Goal: Task Accomplishment & Management: Use online tool/utility

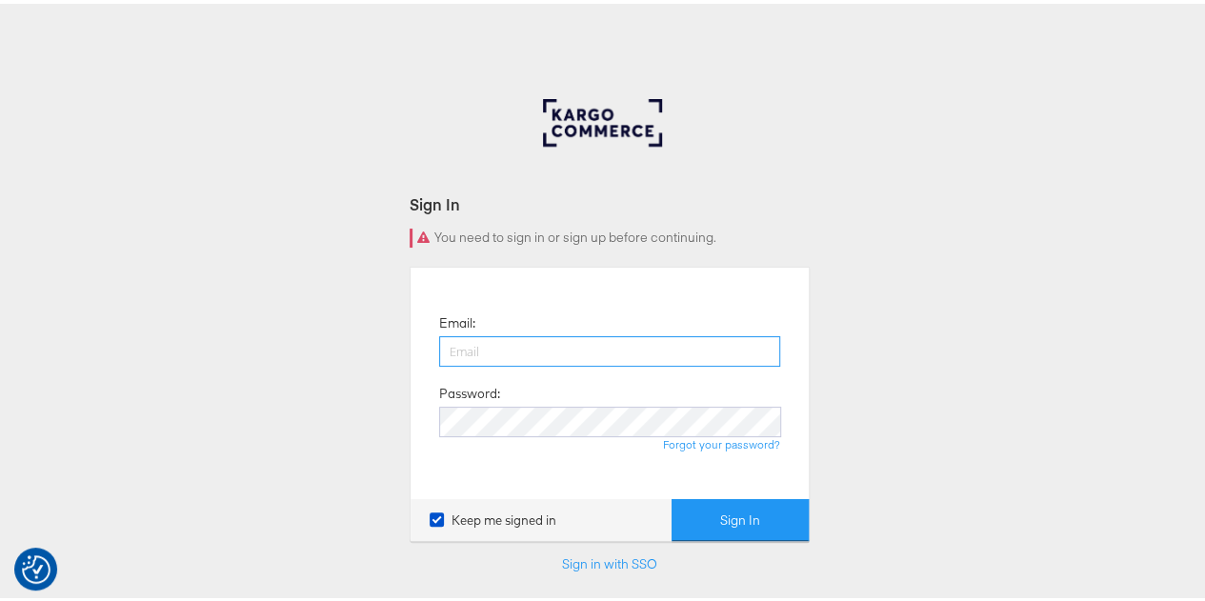
click at [495, 352] on input "email" at bounding box center [609, 347] width 341 height 30
type input "raylene.vickery1@mindshareworld.com"
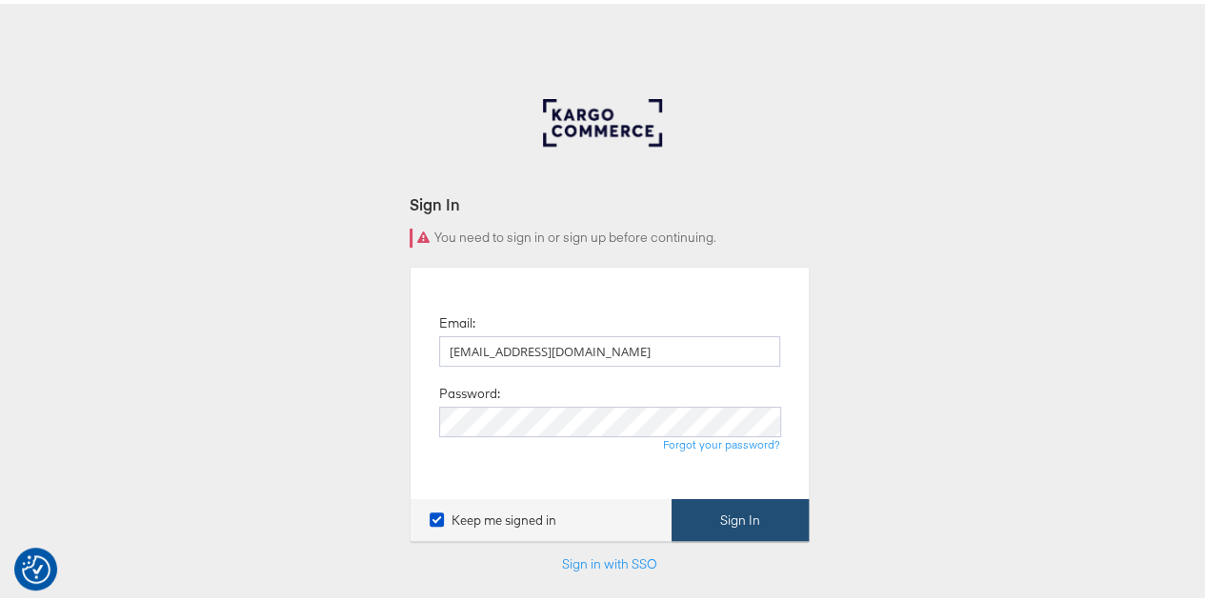
click at [707, 515] on button "Sign In" at bounding box center [740, 516] width 137 height 43
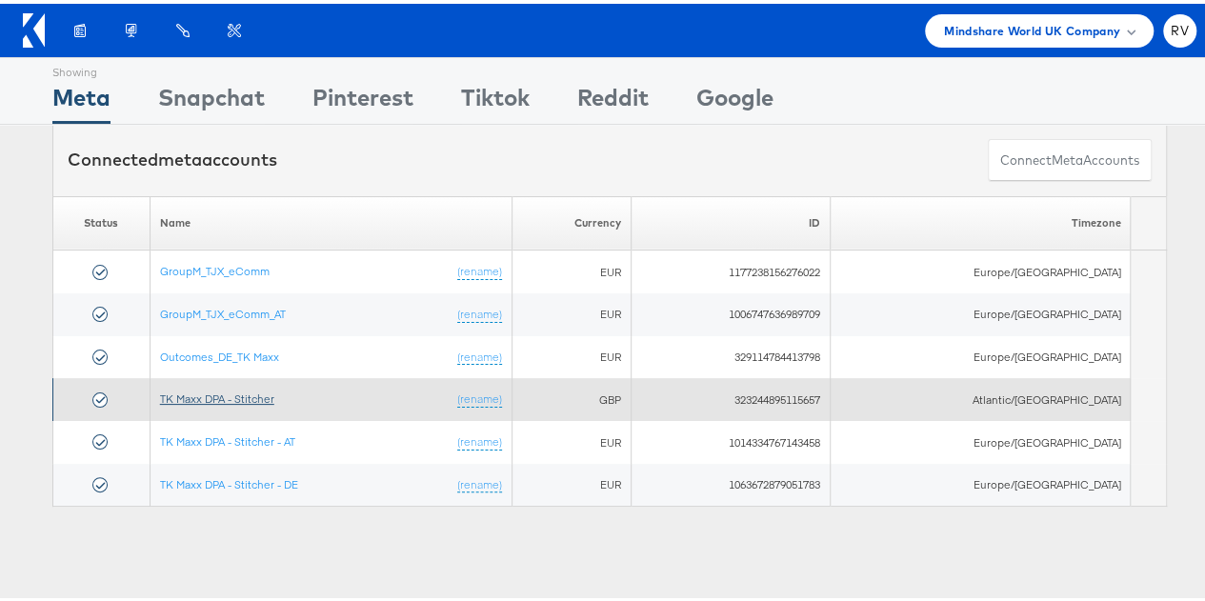
click at [261, 392] on link "TK Maxx DPA - Stitcher" at bounding box center [217, 395] width 114 height 14
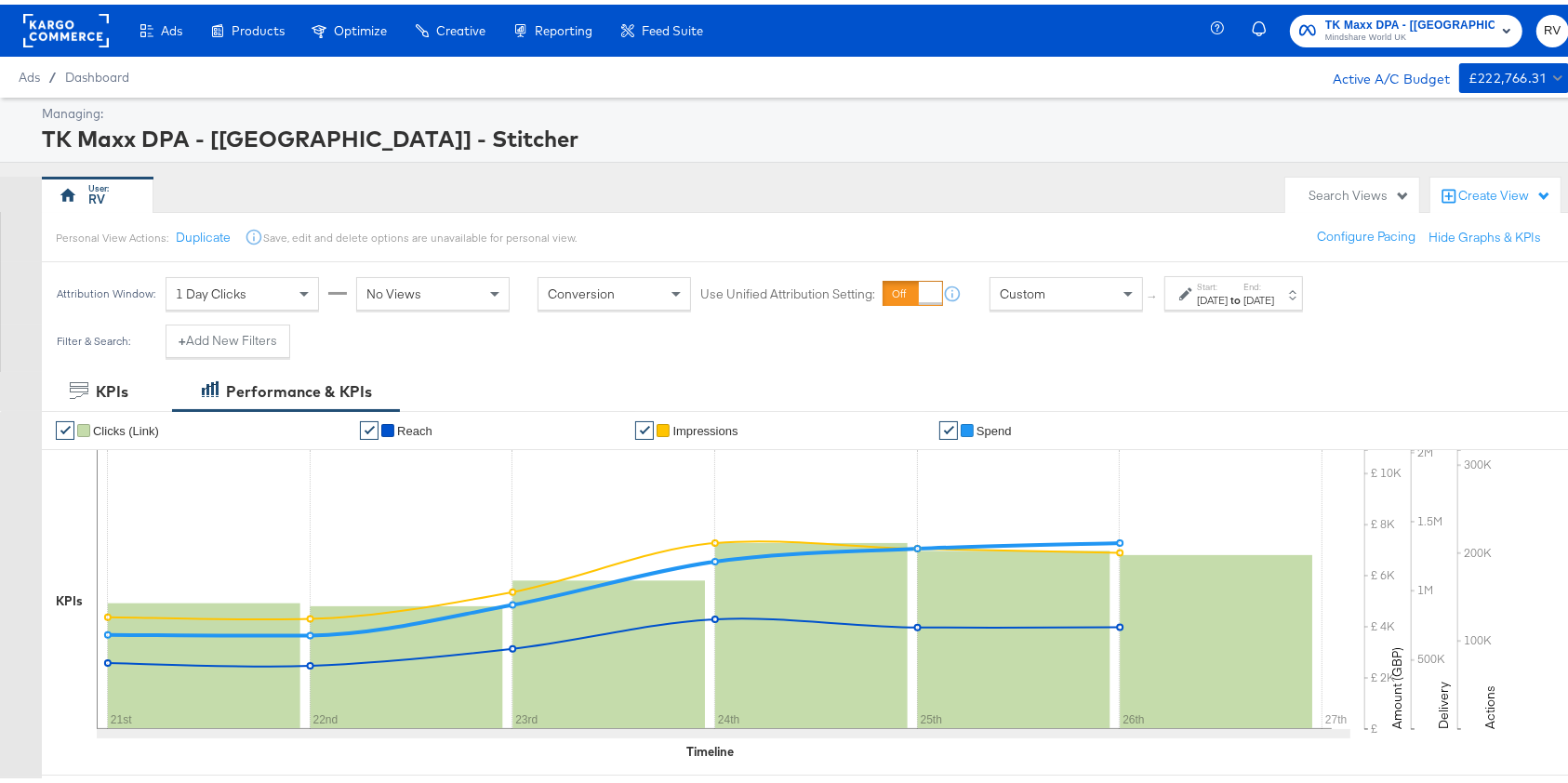
click at [1274, 285] on label "End:" at bounding box center [1259, 282] width 30 height 12
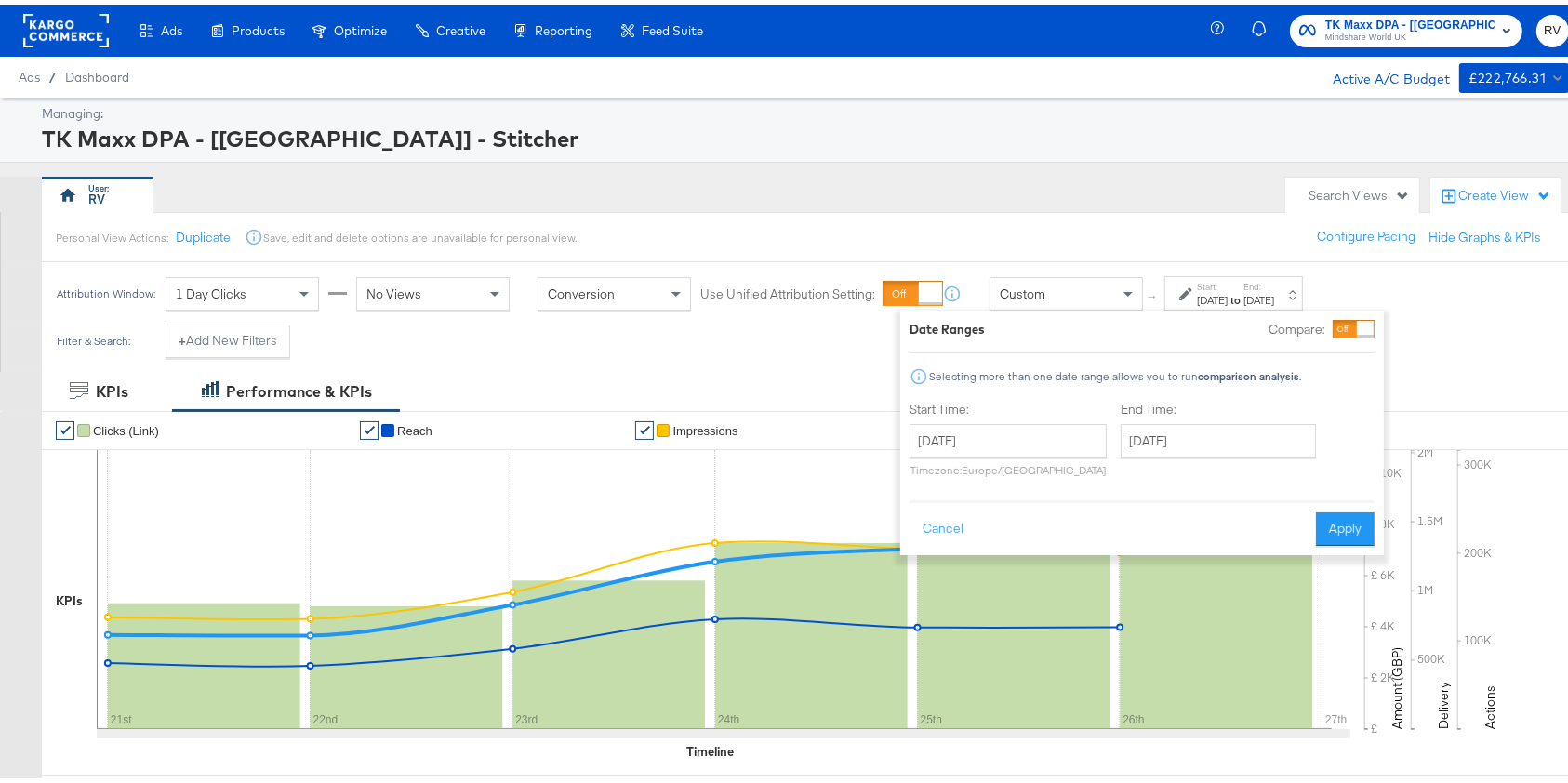
click at [1274, 289] on div "Sep 26th 2025" at bounding box center [1259, 295] width 30 height 15
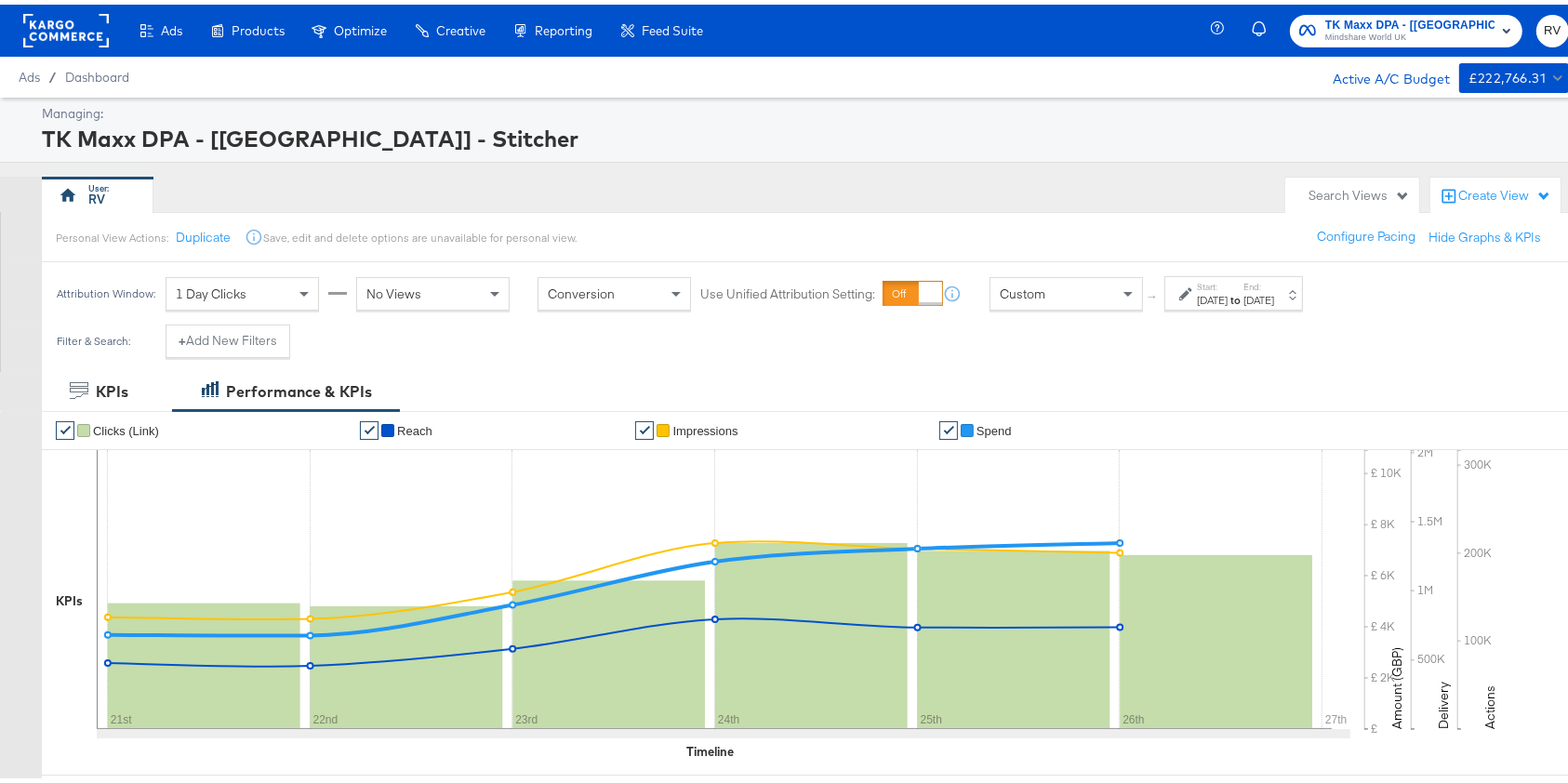
click at [1227, 300] on div "Sep 21st 2025" at bounding box center [1212, 295] width 30 height 15
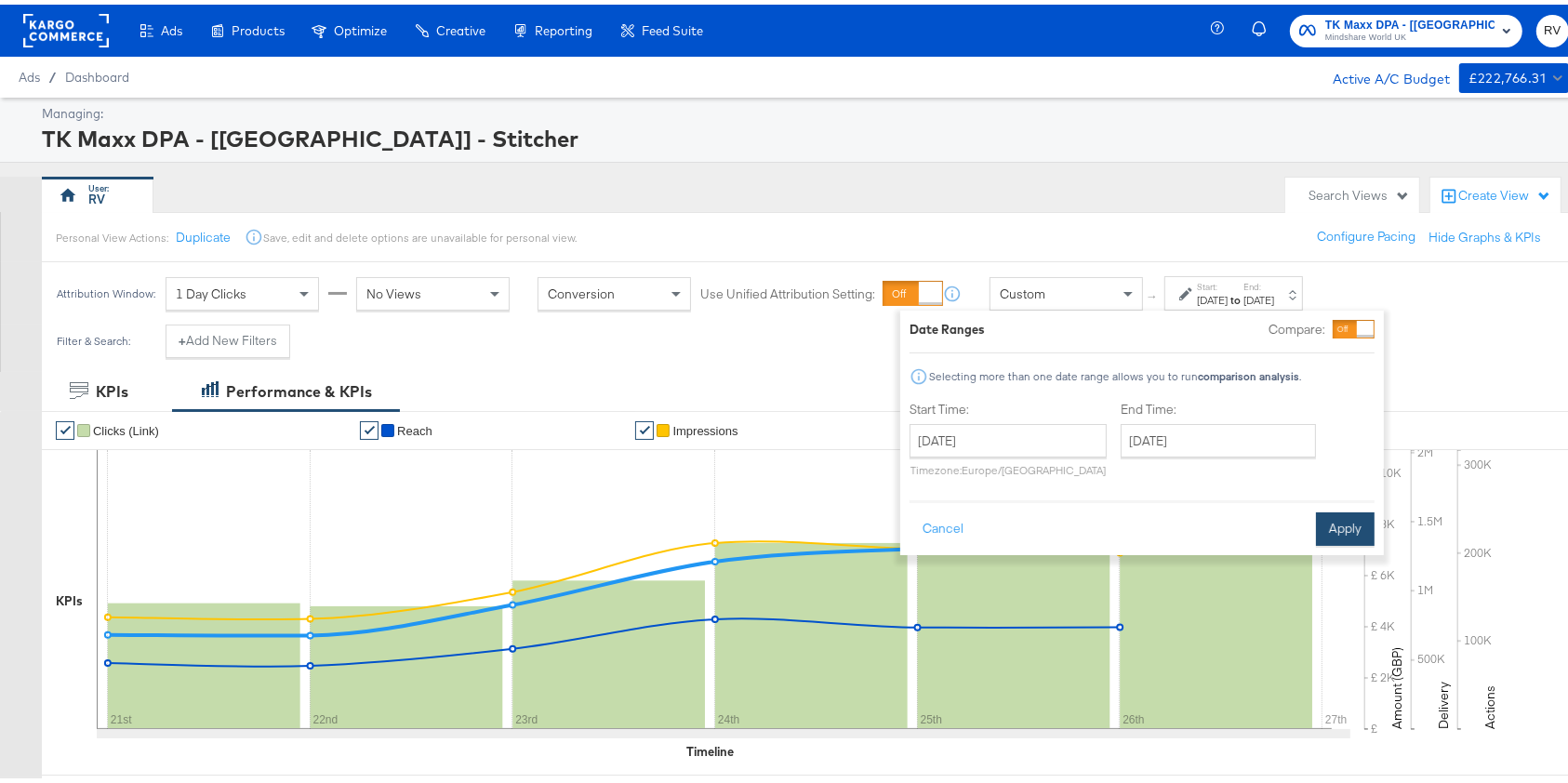
click at [1315, 514] on div "Cancel Apply" at bounding box center [1142, 518] width 465 height 46
click at [1354, 540] on div "Date Ranges Compare: Selecting more than one date range allows you to run compa…" at bounding box center [1141, 428] width 483 height 245
click at [1352, 521] on button "Apply" at bounding box center [1345, 524] width 59 height 33
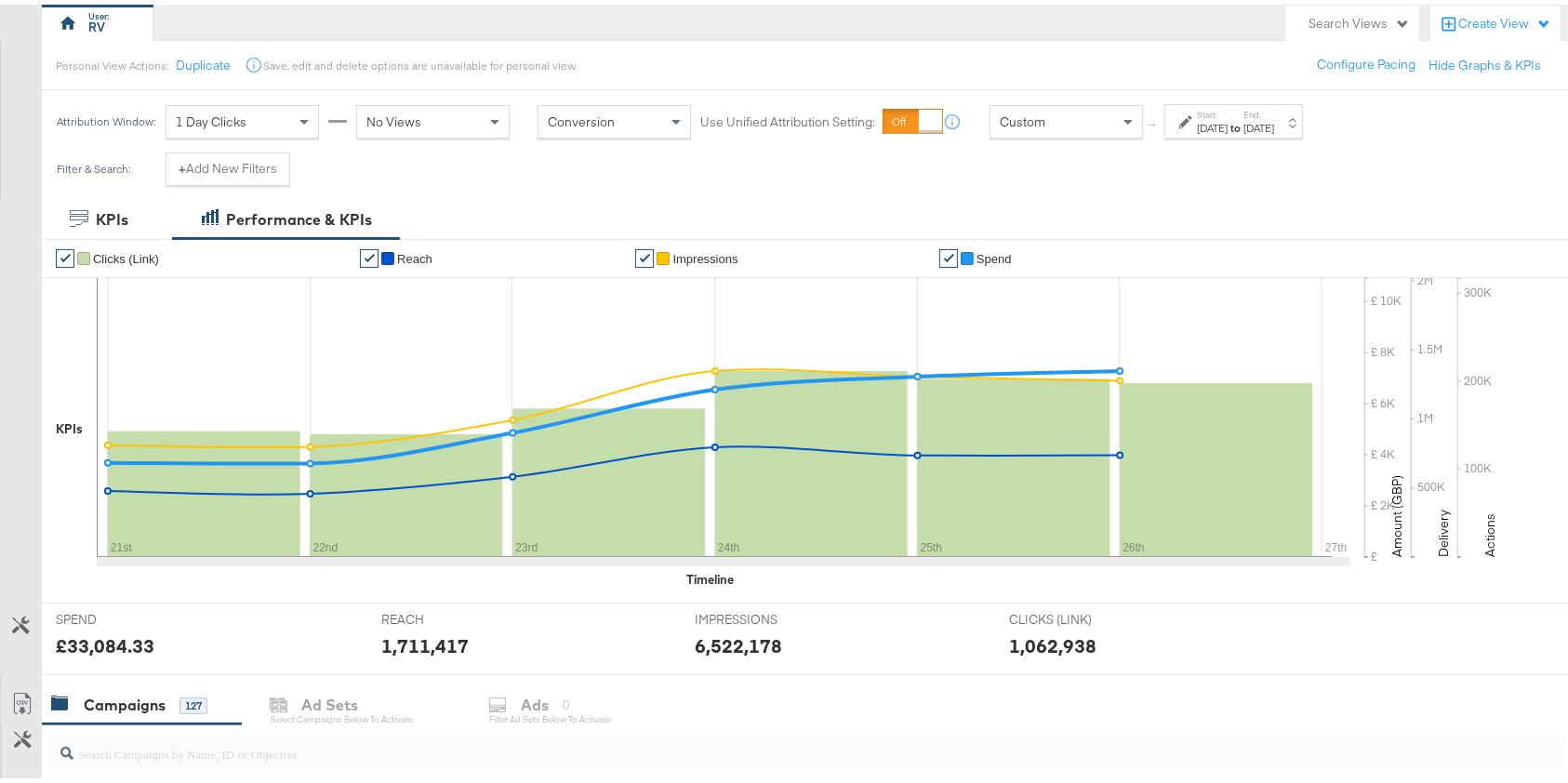
scroll to position [96, 0]
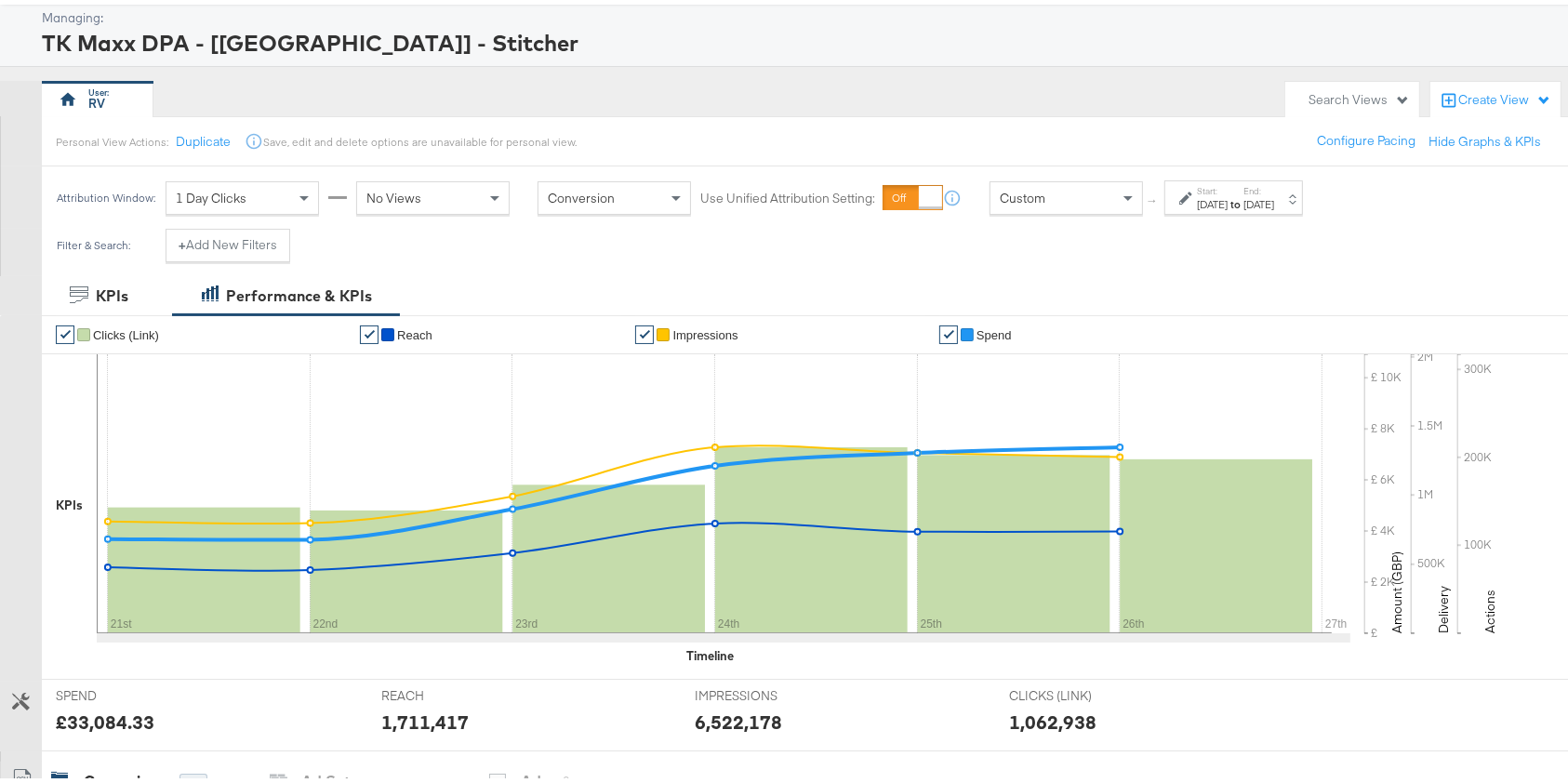
click at [1274, 198] on div "Sep 26th 2025" at bounding box center [1259, 199] width 30 height 15
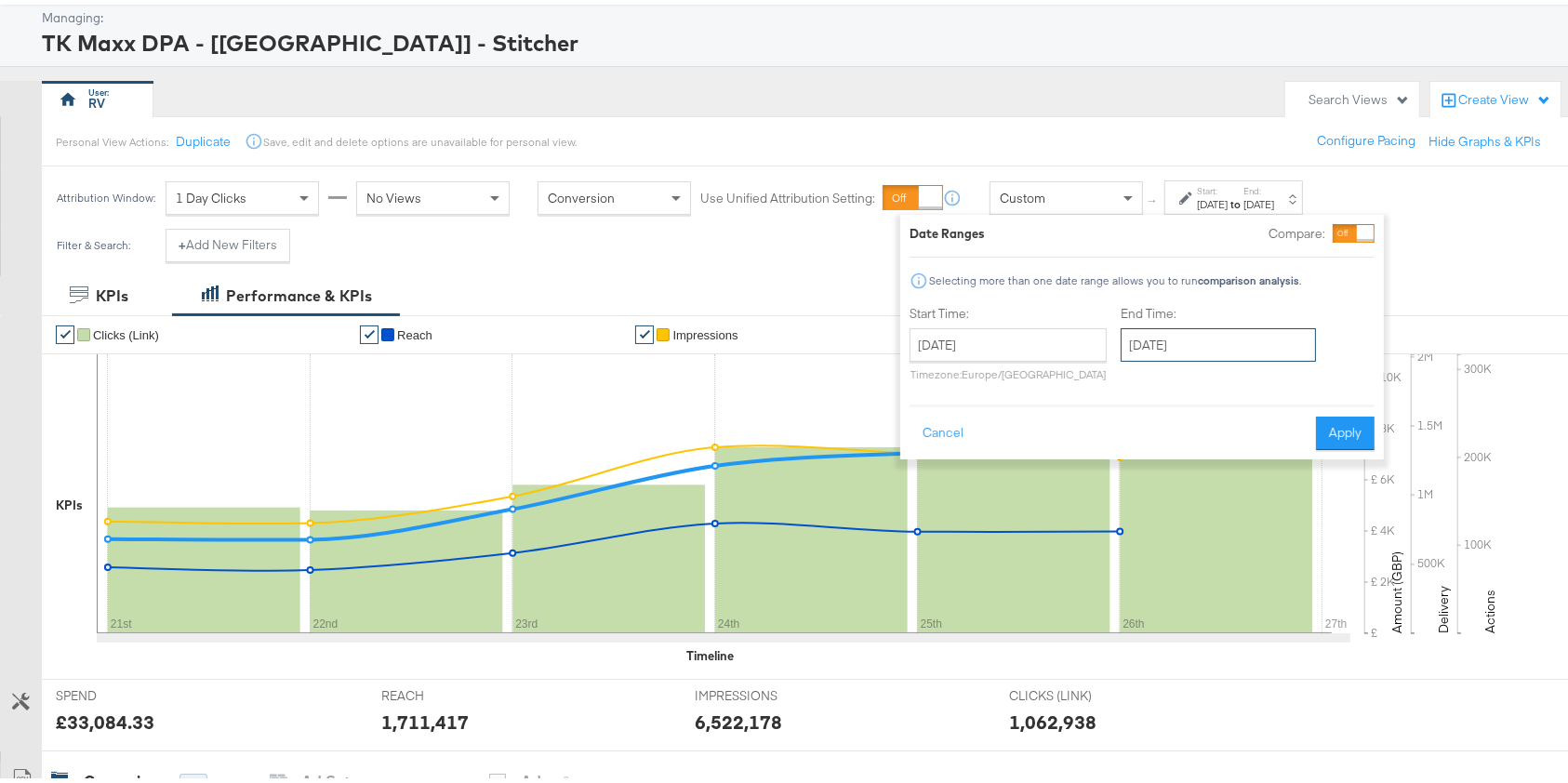
click at [1160, 348] on input "September 26th 2025" at bounding box center [1218, 341] width 195 height 33
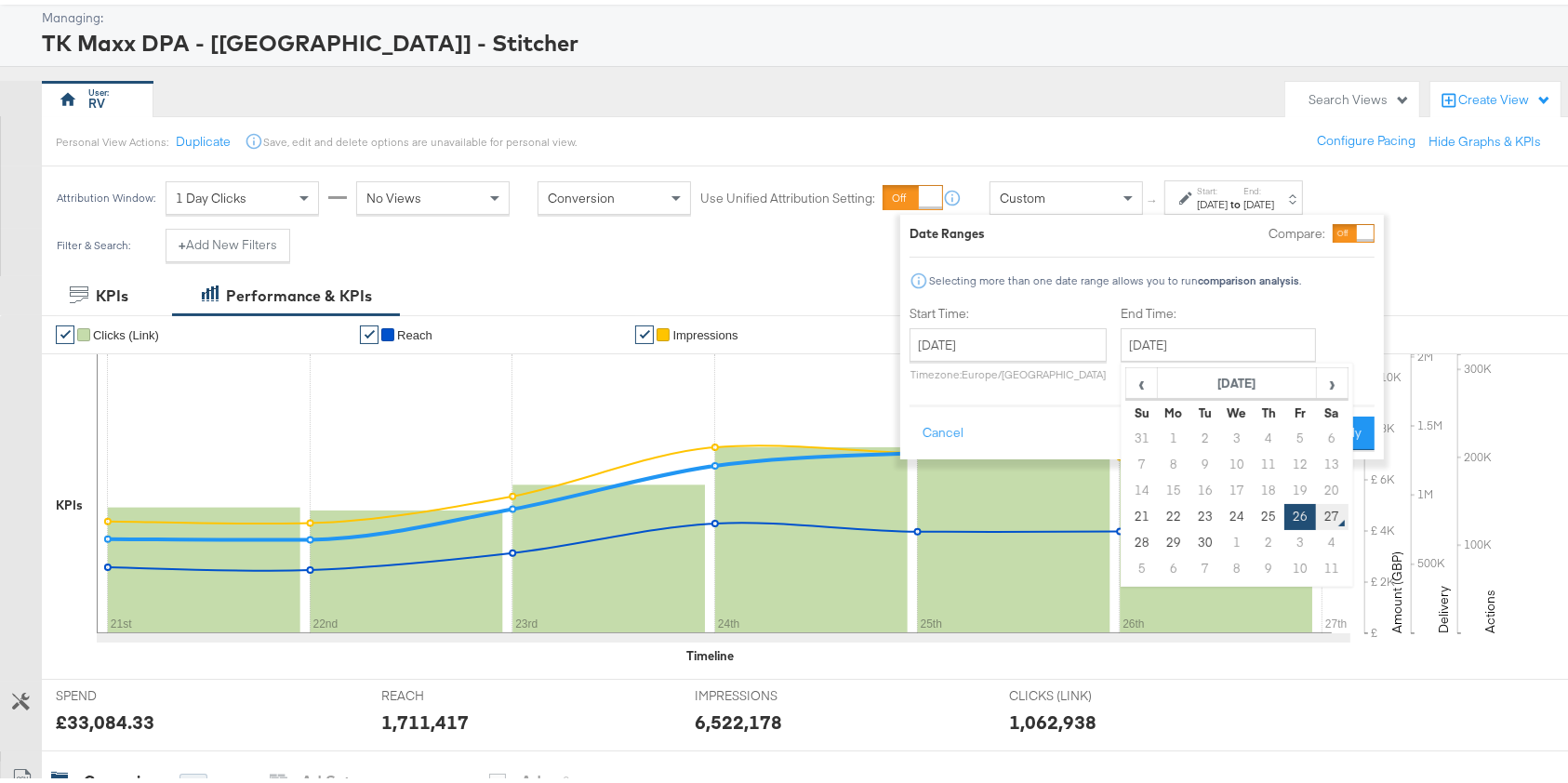
click at [1327, 511] on td "27" at bounding box center [1332, 513] width 31 height 26
type input "September 27th 2025"
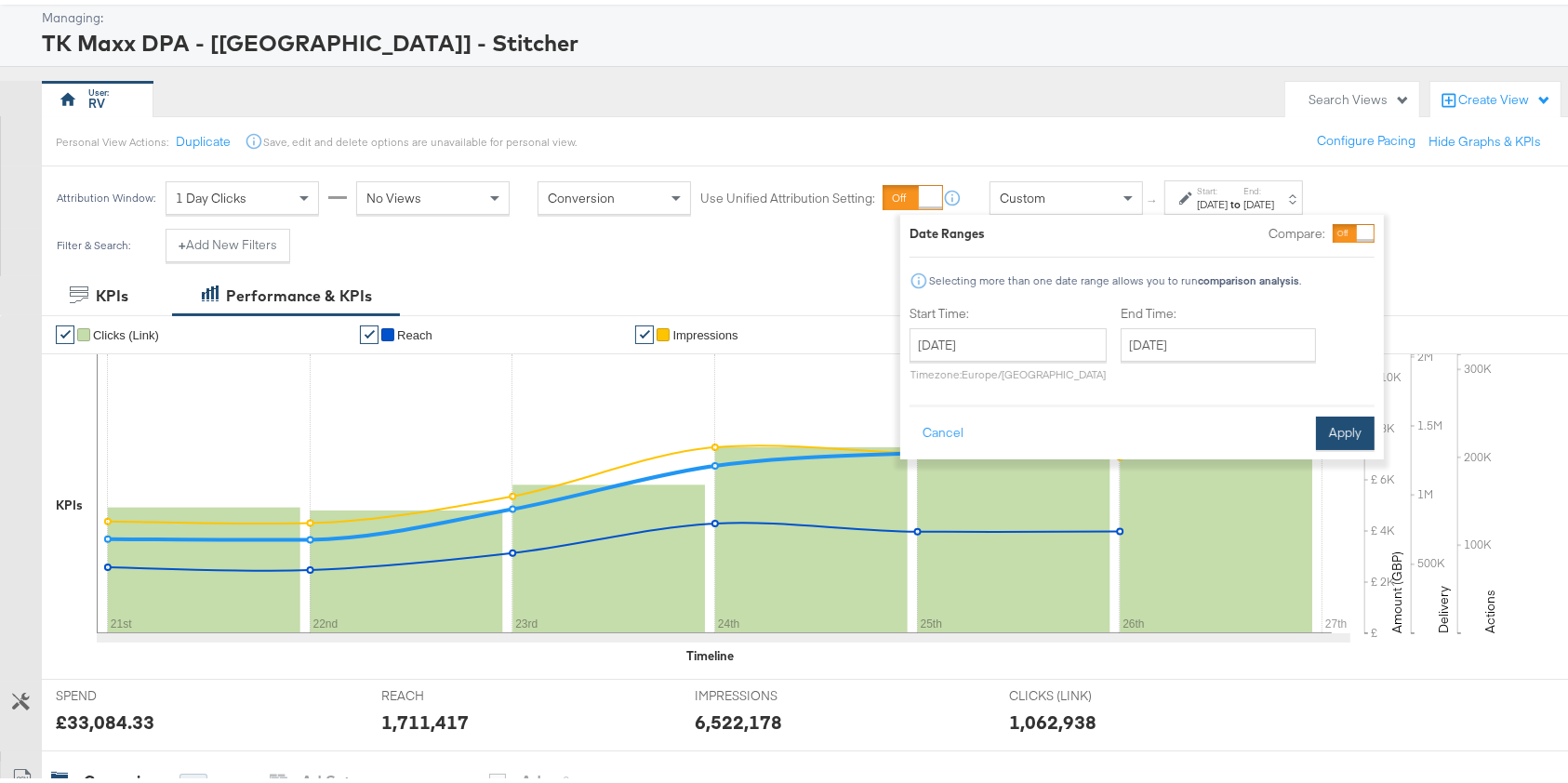
click at [1357, 432] on button "Apply" at bounding box center [1345, 429] width 59 height 33
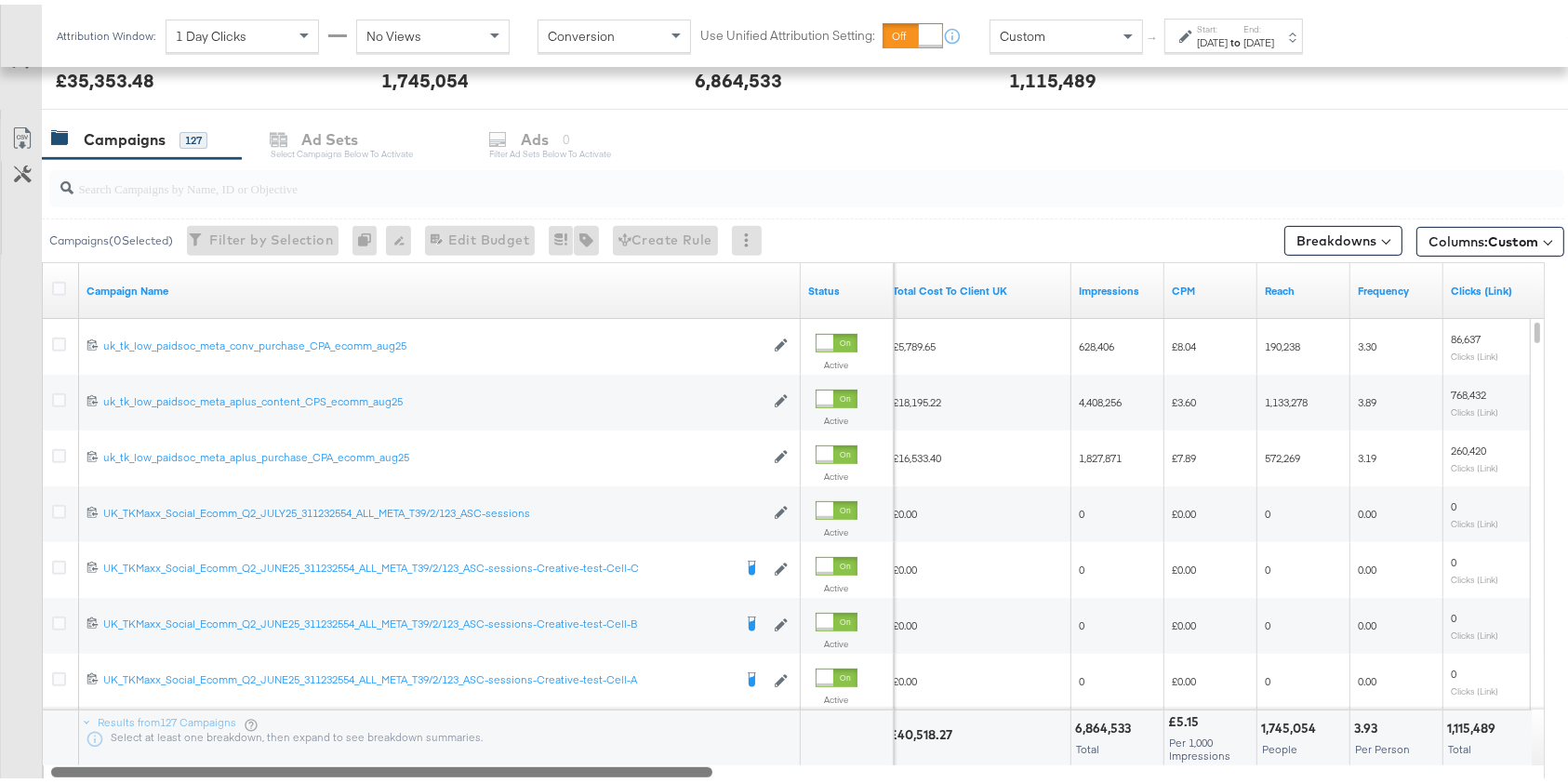
scroll to position [736, 0]
